Goal: Information Seeking & Learning: Compare options

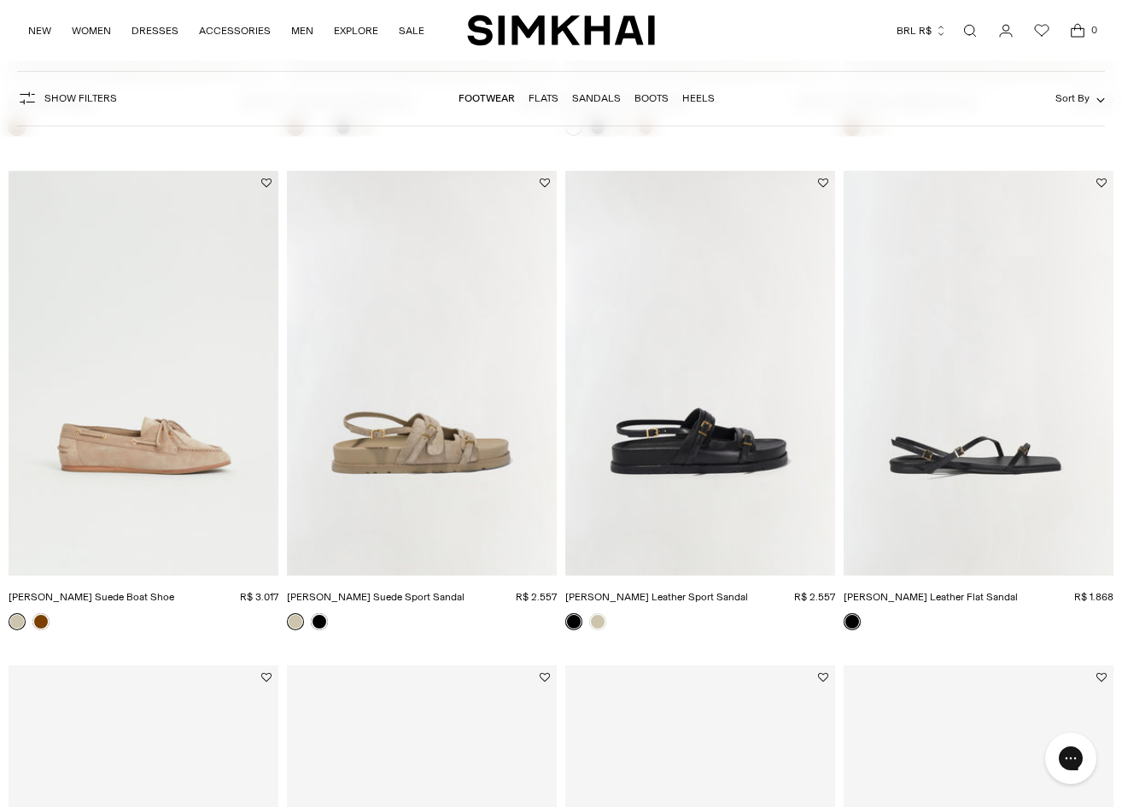
scroll to position [307, 0]
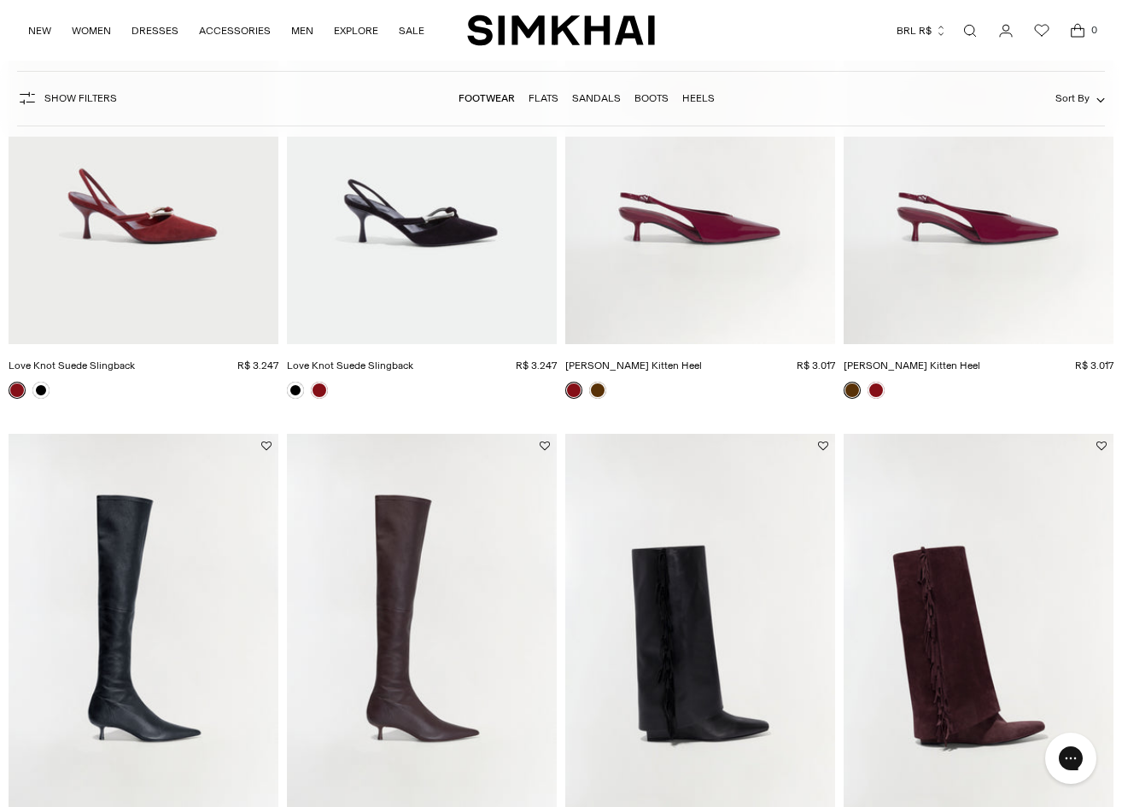
click at [823, 45] on div "Currency BRL R$ Albania (ALL L) Algeria (DZD د.ج) Andorra (EUR €) Angola (AOA K…" at bounding box center [875, 31] width 440 height 38
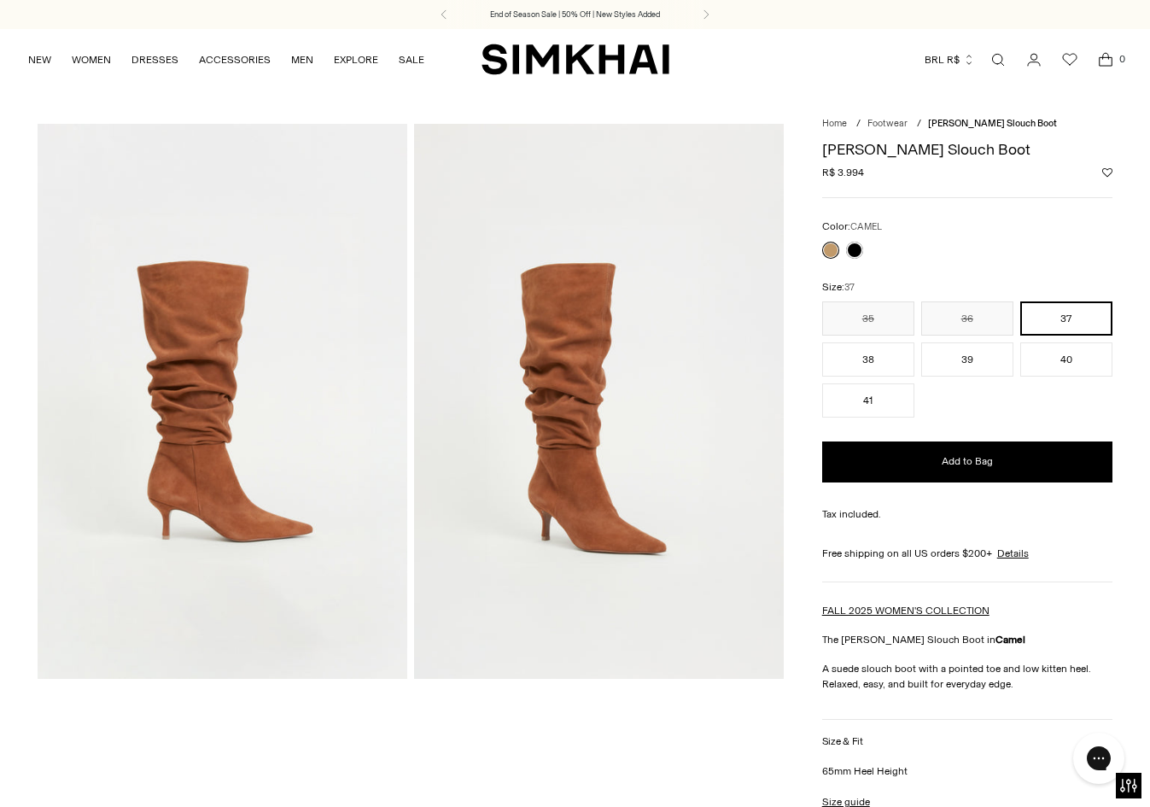
click at [492, 375] on img at bounding box center [599, 401] width 370 height 554
click at [584, 324] on img at bounding box center [599, 401] width 370 height 554
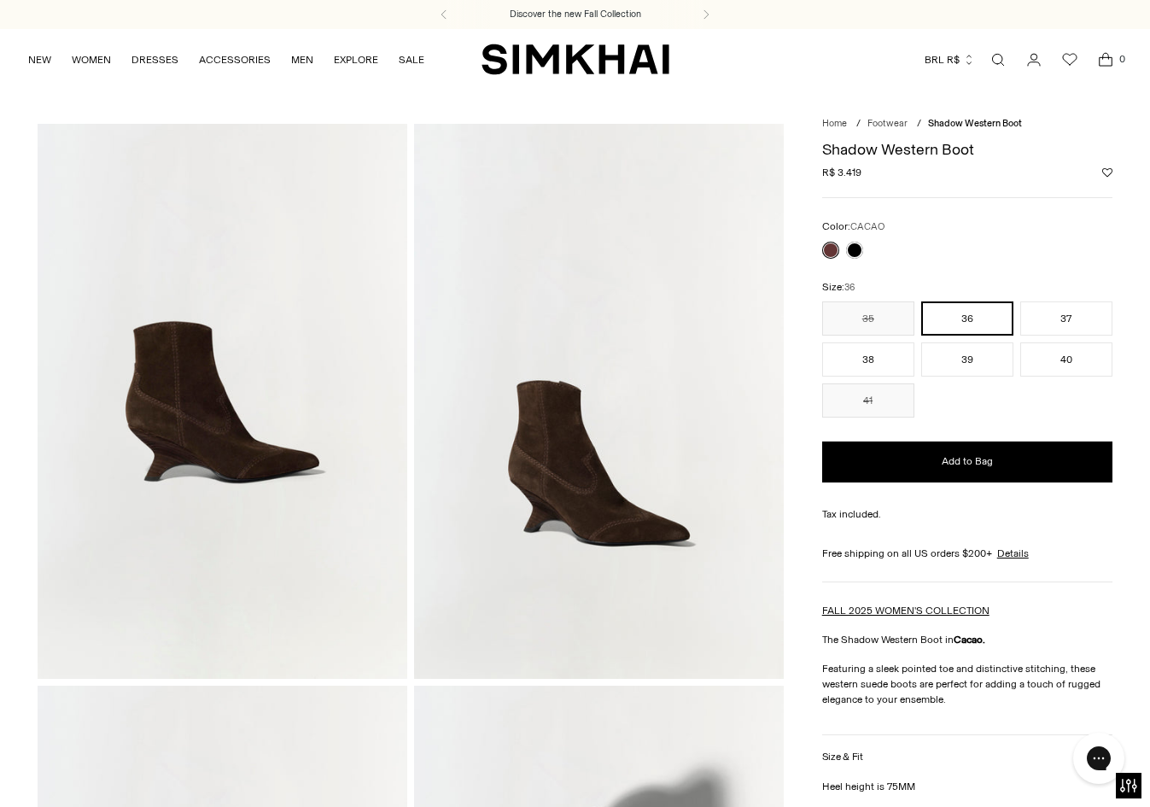
click at [319, 492] on img at bounding box center [223, 401] width 370 height 554
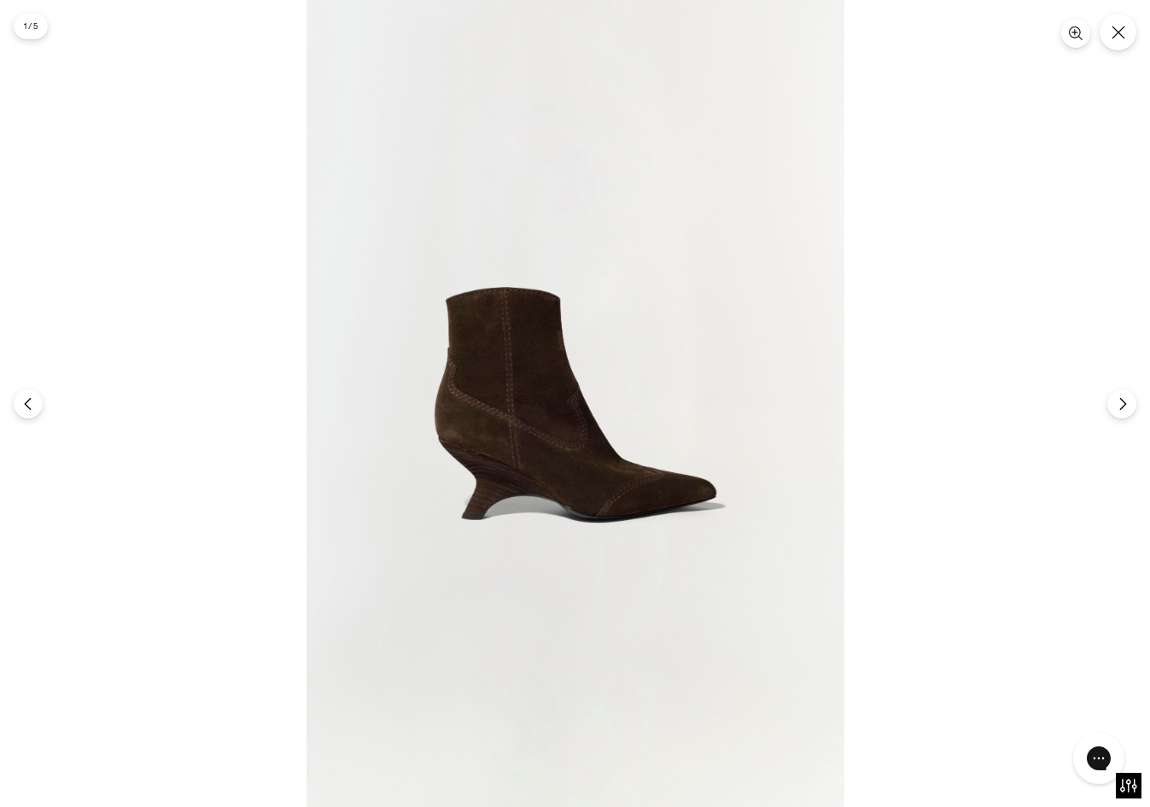
click at [485, 503] on img at bounding box center [576, 403] width 538 height 807
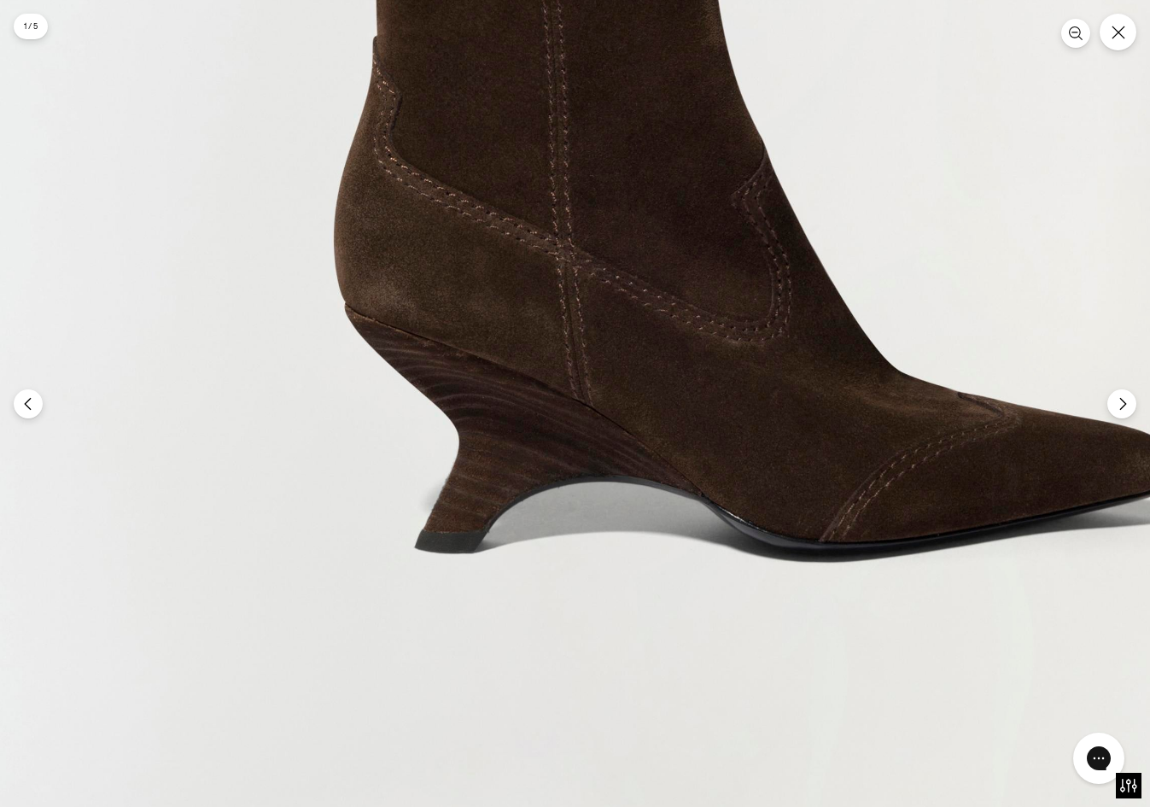
click at [485, 500] on img at bounding box center [757, 204] width 1614 height 2421
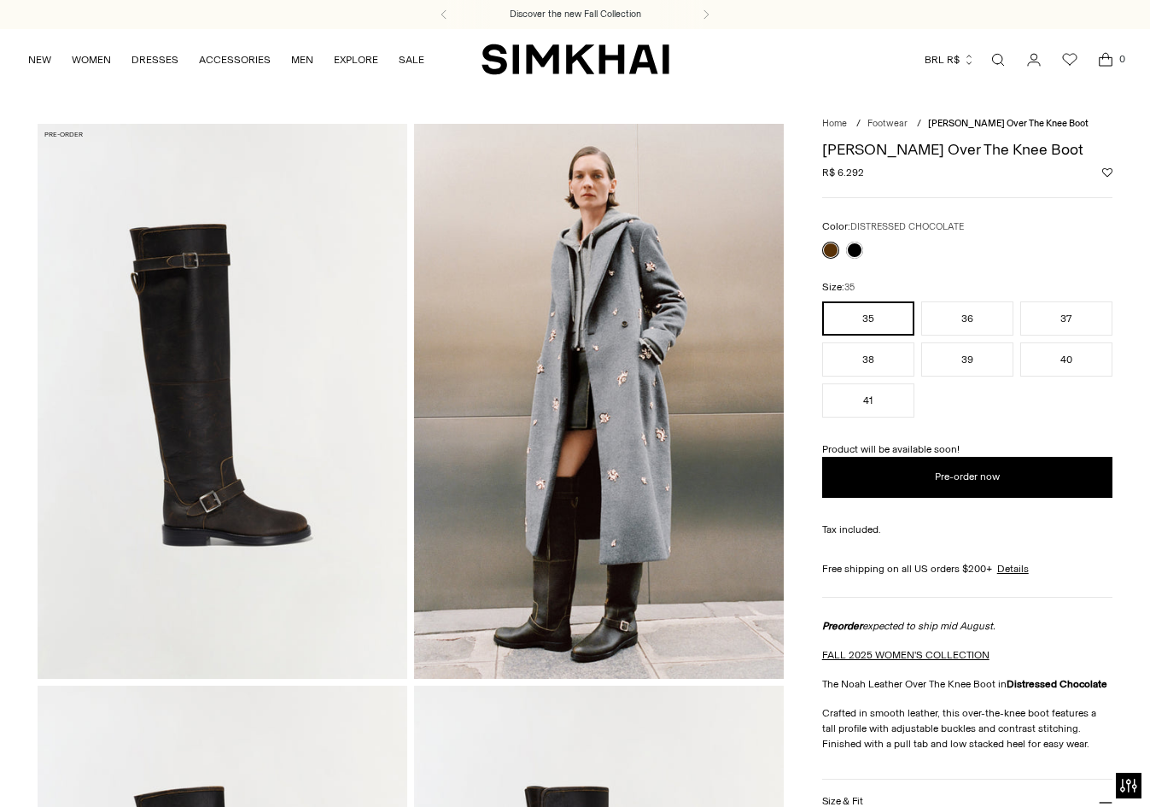
click at [209, 473] on img at bounding box center [223, 401] width 370 height 554
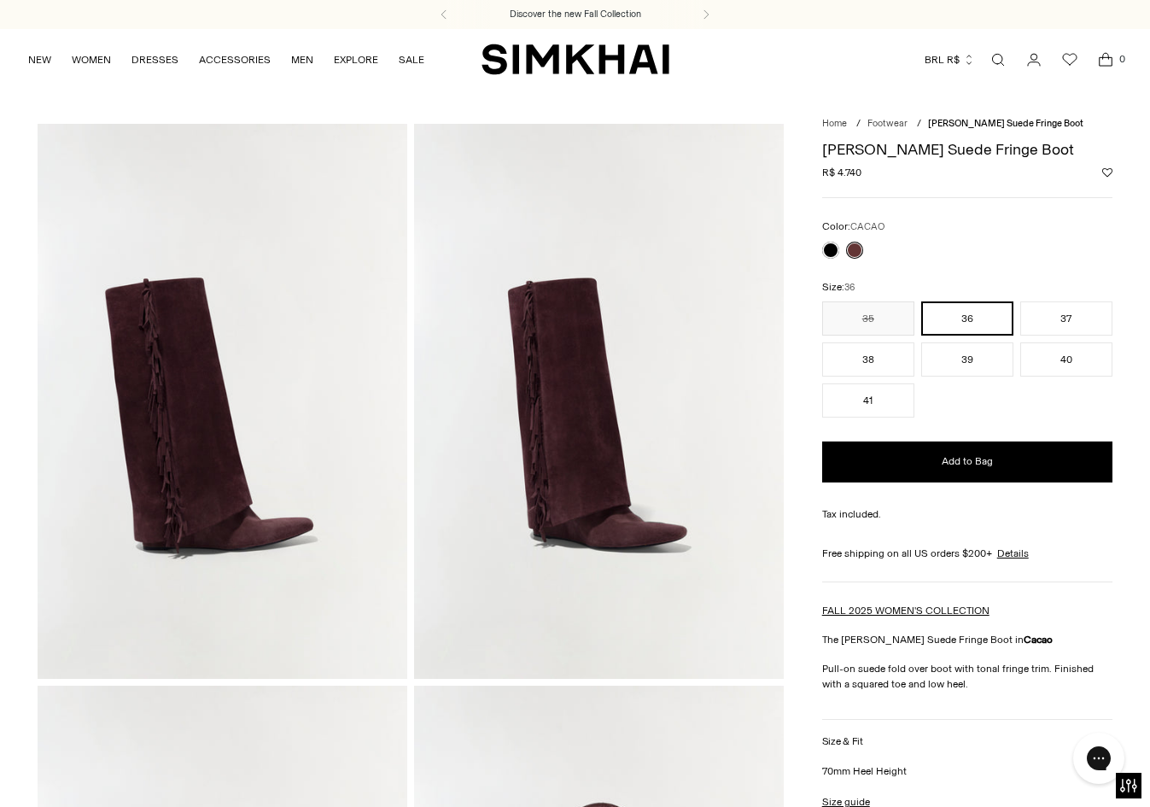
click at [626, 345] on img at bounding box center [599, 401] width 370 height 554
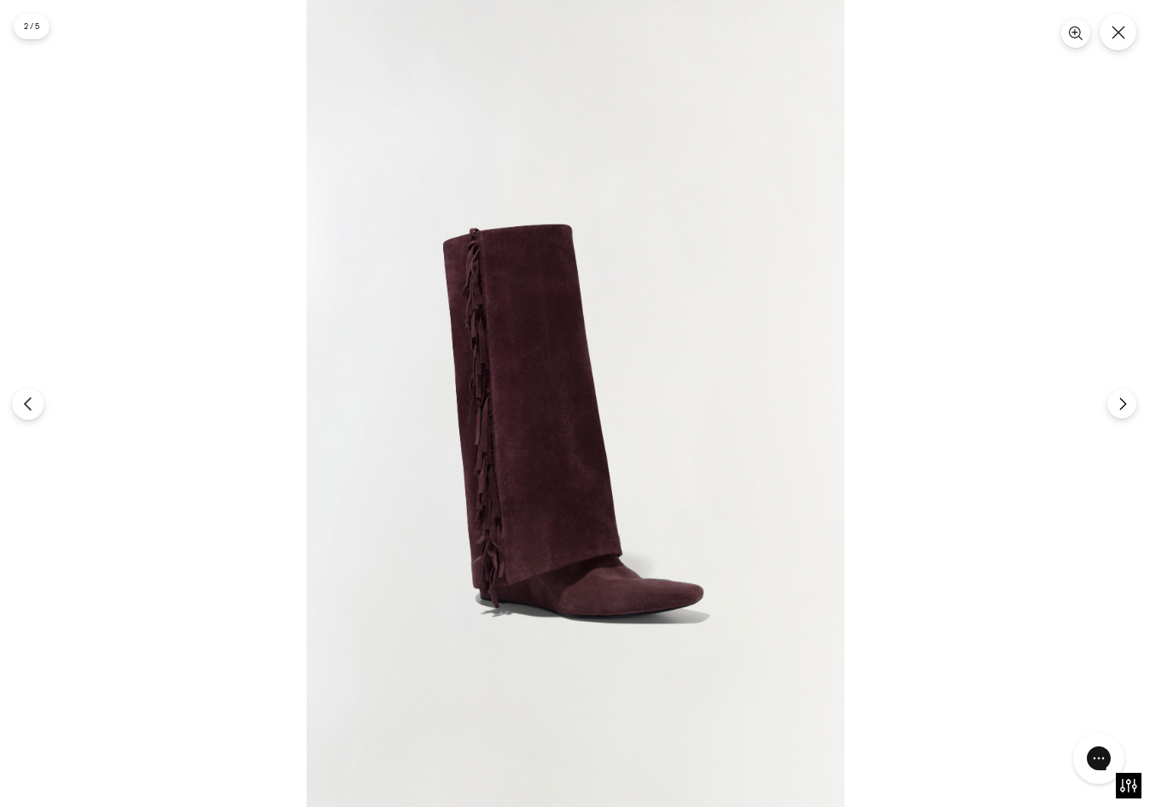
click at [32, 413] on button "Previous" at bounding box center [28, 404] width 32 height 32
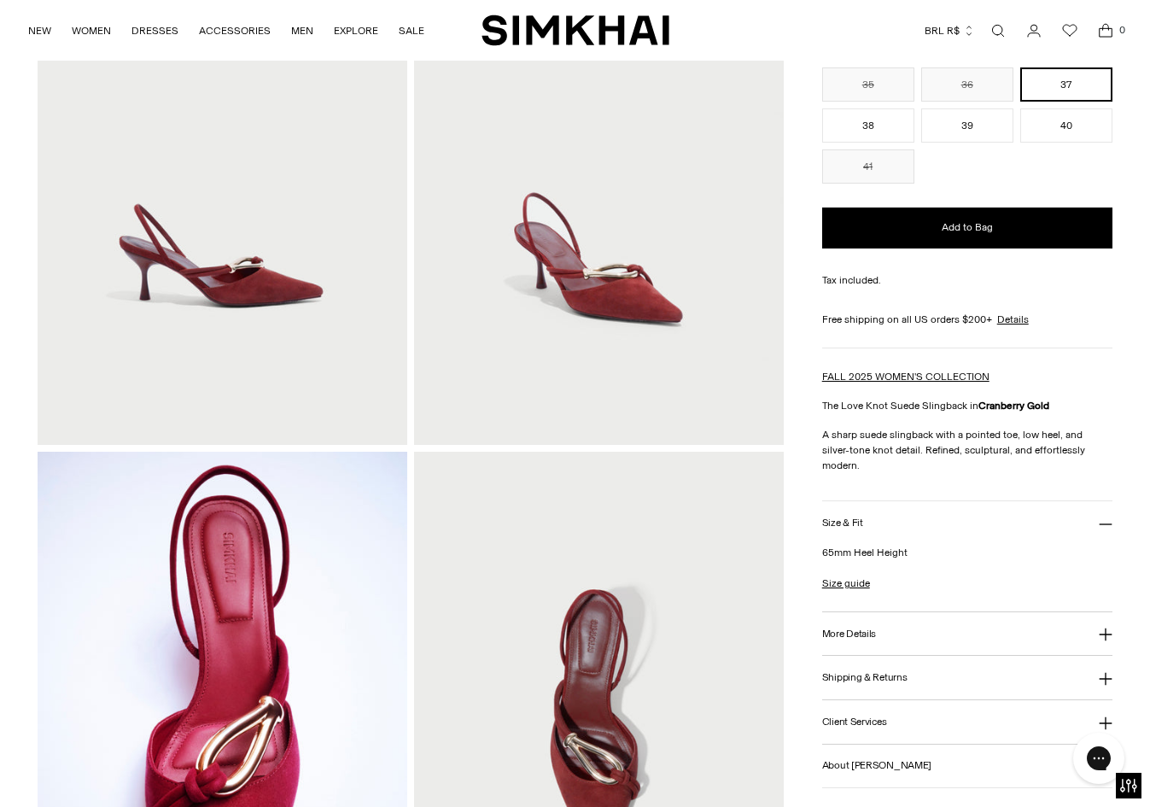
scroll to position [256, 0]
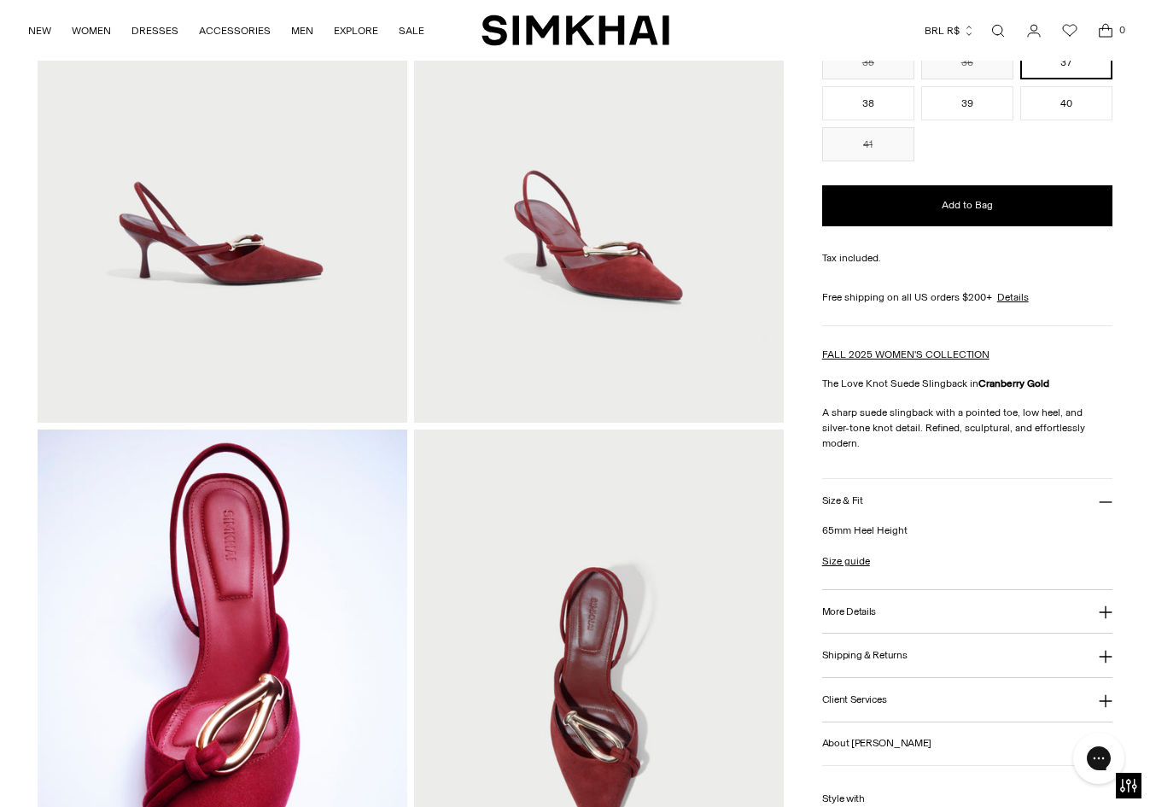
click at [625, 227] on img at bounding box center [599, 145] width 370 height 554
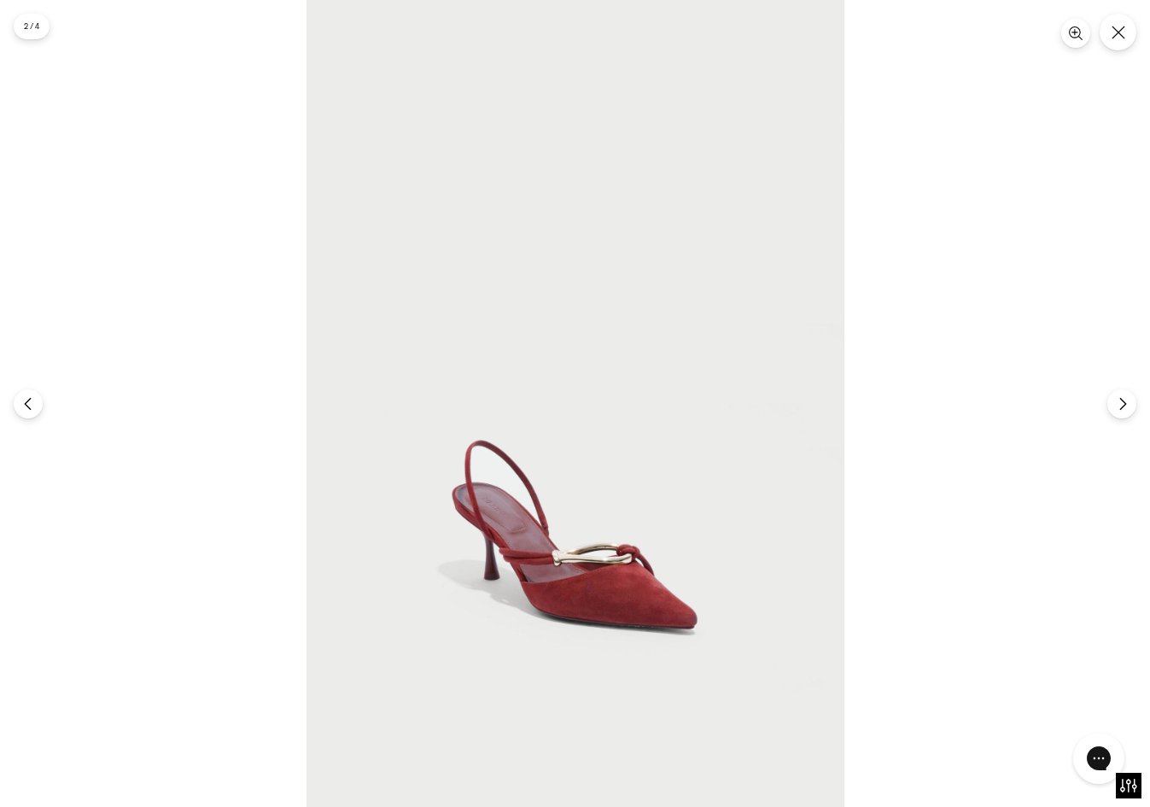
click at [558, 586] on img at bounding box center [576, 403] width 538 height 807
